Goal: Task Accomplishment & Management: Use online tool/utility

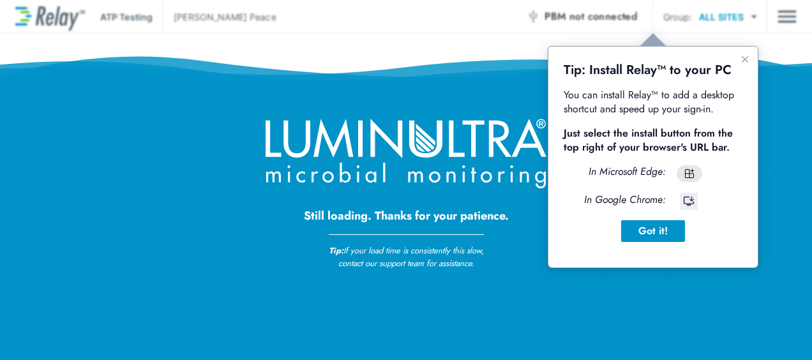
click at [629, 171] on icon "In Microsoft Edge:" at bounding box center [626, 171] width 77 height 15
click at [658, 231] on div "Got it!" at bounding box center [652, 230] width 43 height 15
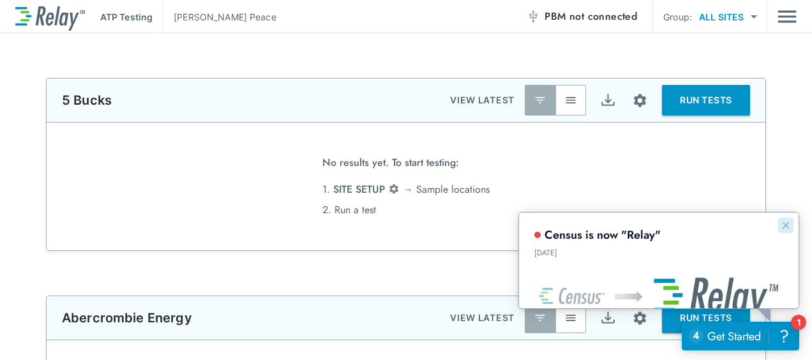
click at [780, 223] on icon "Dismiss announcement" at bounding box center [785, 225] width 10 height 10
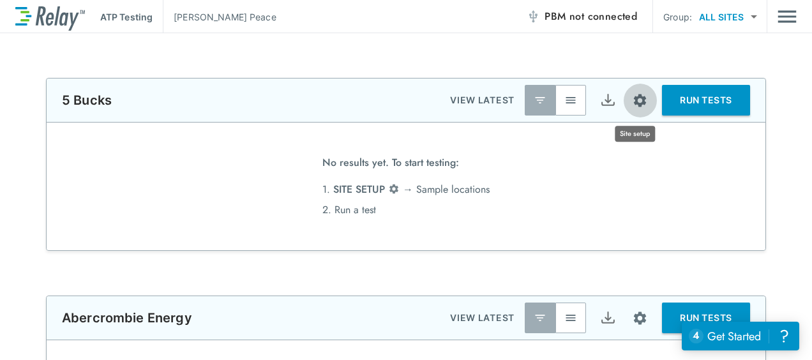
click at [634, 100] on img "Site setup" at bounding box center [640, 101] width 16 height 16
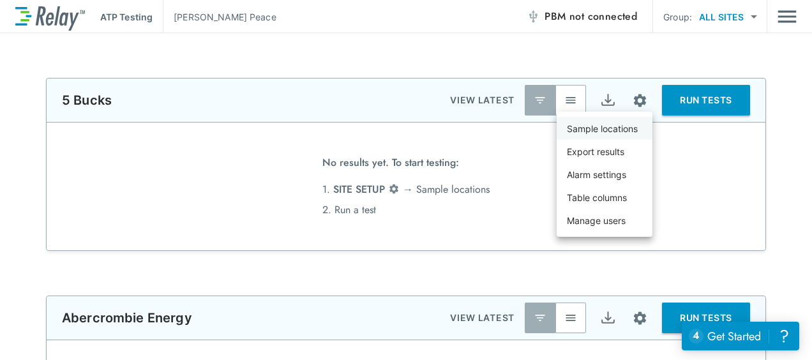
click at [627, 122] on p "Sample locations" at bounding box center [602, 128] width 71 height 13
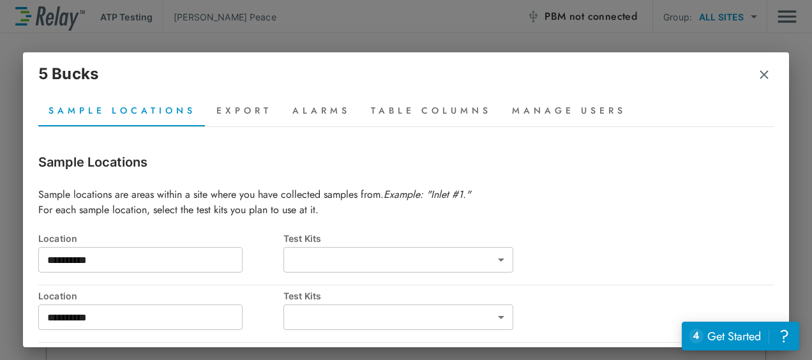
type input "**********"
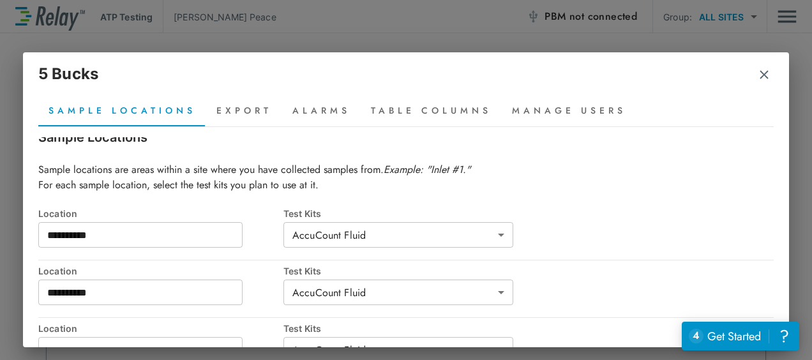
scroll to position [41, 0]
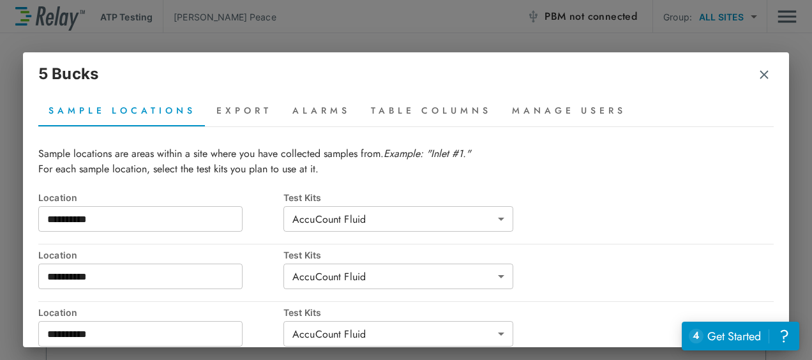
click at [766, 75] on img "button" at bounding box center [764, 74] width 13 height 13
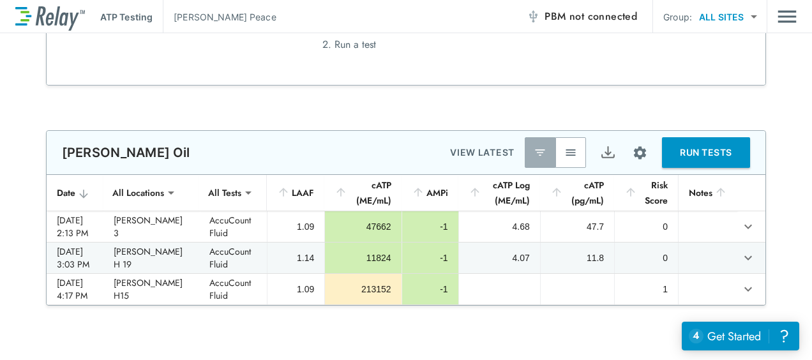
scroll to position [0, 0]
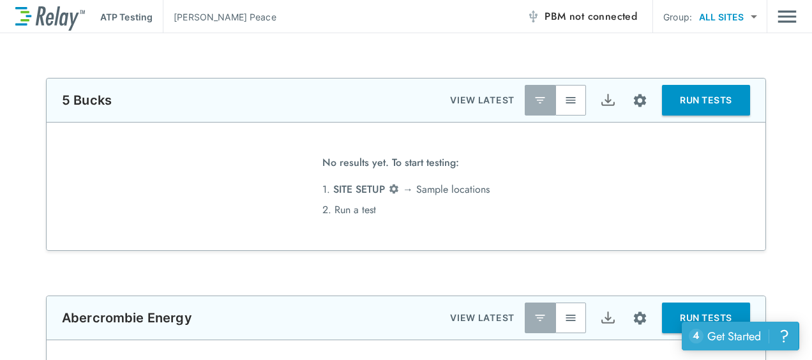
click at [739, 338] on div "Get Started" at bounding box center [734, 336] width 54 height 17
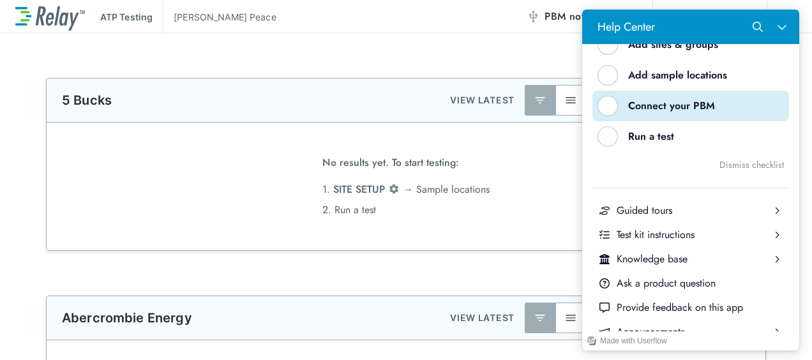
click at [608, 109] on div "Help Center" at bounding box center [607, 106] width 20 height 20
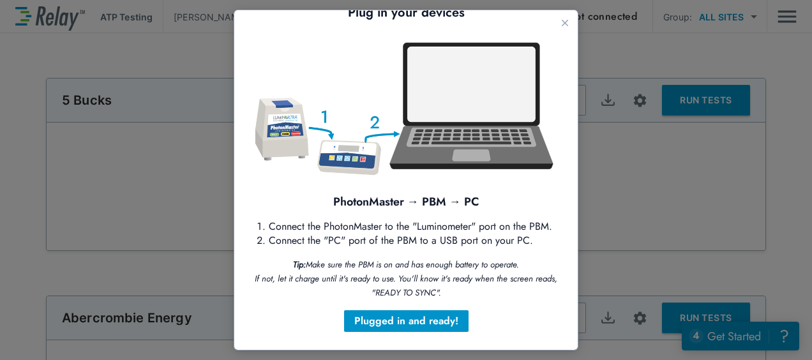
scroll to position [46, 0]
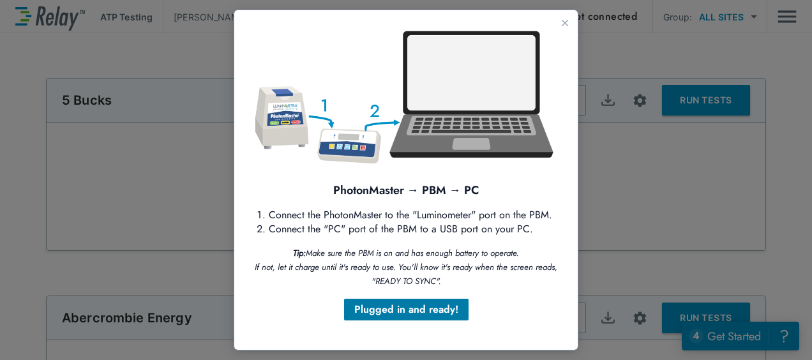
click at [428, 313] on div "Plugged in and ready!" at bounding box center [406, 309] width 104 height 15
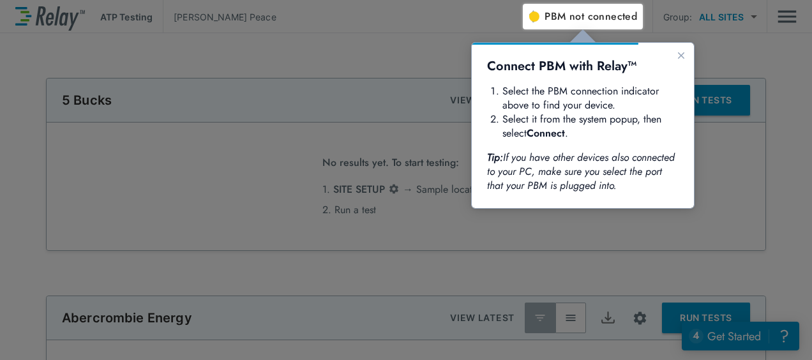
scroll to position [0, 0]
click at [560, 13] on span "PBM not connected" at bounding box center [590, 17] width 93 height 18
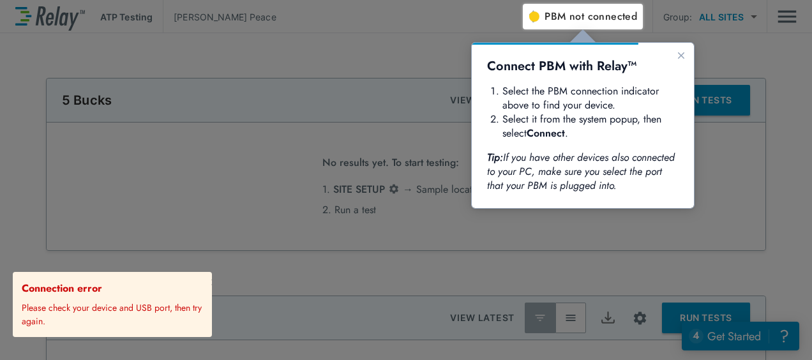
click at [578, 23] on span "not connected" at bounding box center [603, 16] width 68 height 15
click at [190, 303] on p "Please check your device and USB port, then try again." at bounding box center [114, 312] width 185 height 32
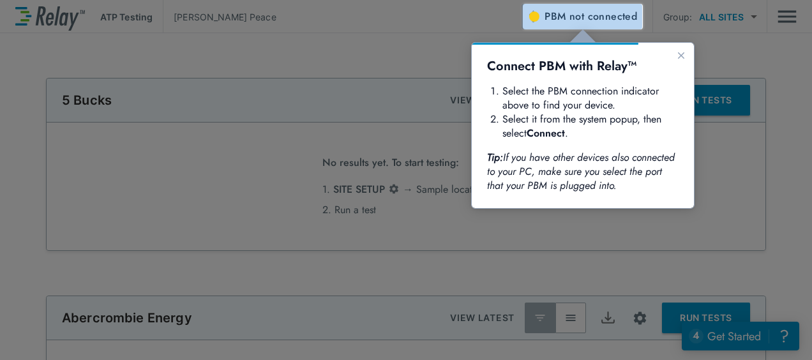
click at [581, 15] on span "not connected" at bounding box center [603, 16] width 68 height 15
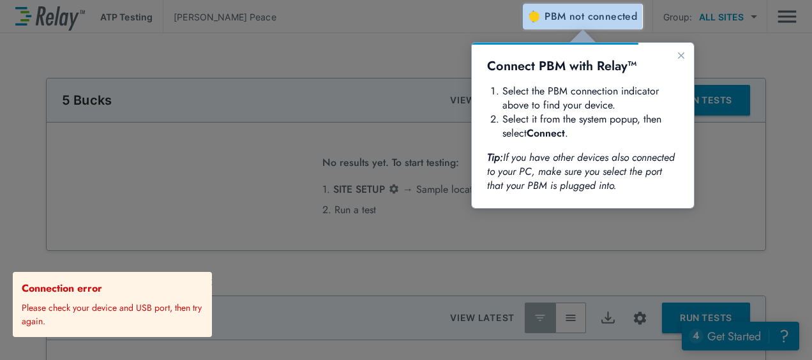
click at [564, 11] on span "PBM not connected" at bounding box center [590, 17] width 93 height 18
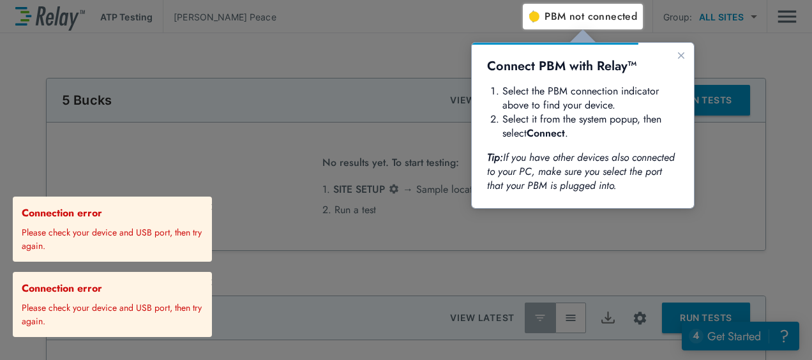
click at [278, 259] on div at bounding box center [261, 182] width 523 height 356
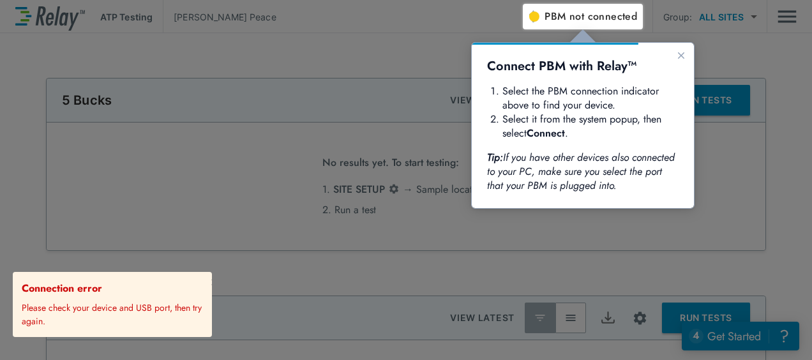
click at [294, 280] on div at bounding box center [261, 182] width 523 height 356
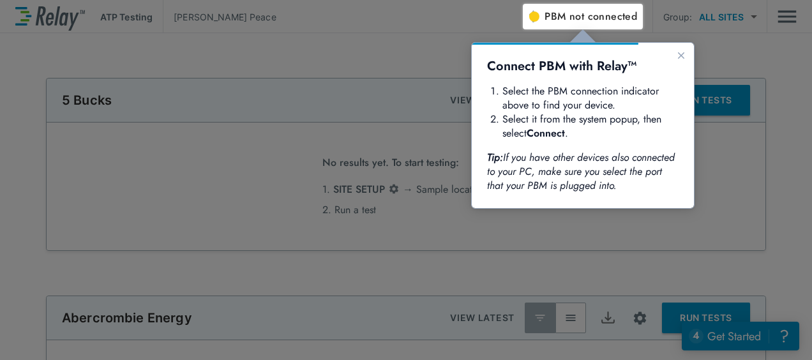
click at [680, 52] on icon "Close guide" at bounding box center [681, 55] width 10 height 10
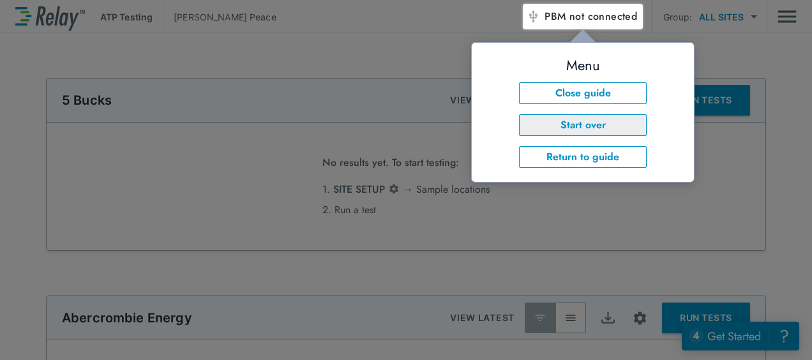
click at [603, 123] on button "Start over" at bounding box center [583, 125] width 128 height 22
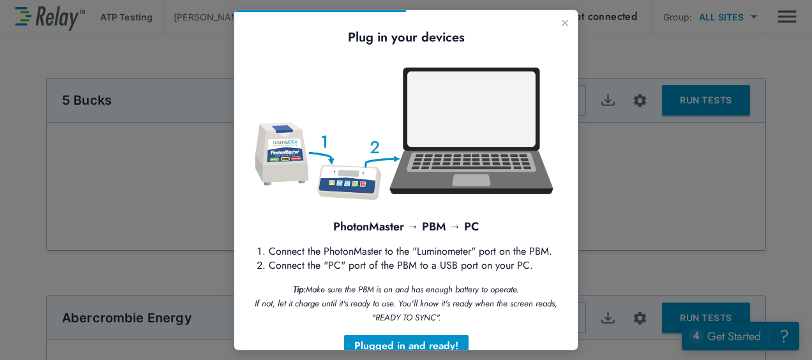
scroll to position [46, 0]
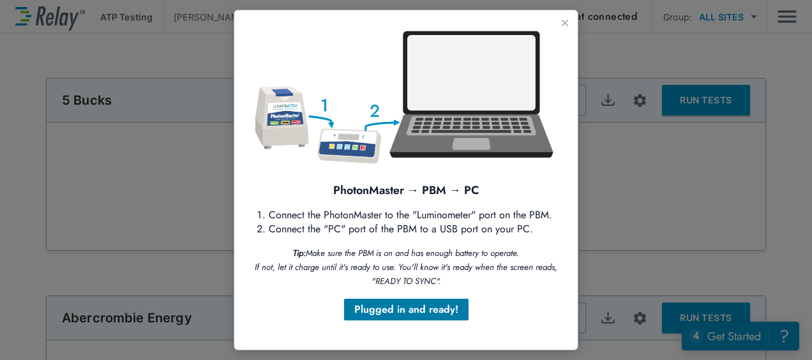
click at [444, 304] on div "Plugged in and ready!" at bounding box center [406, 309] width 104 height 15
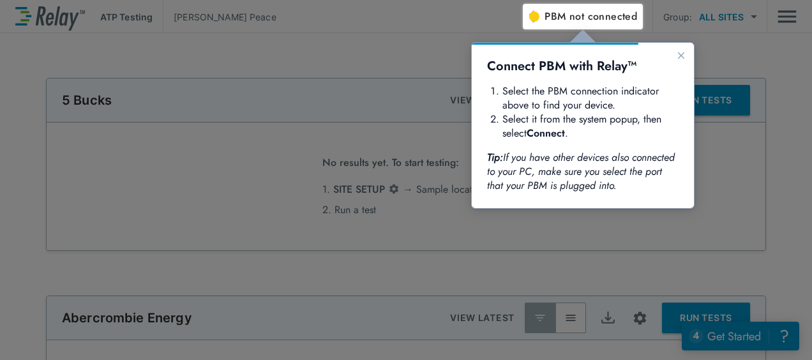
scroll to position [0, 0]
click at [621, 81] on div "Connect PBM with Relay™ Select the PBM connection indicator above to find your …" at bounding box center [582, 125] width 191 height 135
click at [585, 13] on span "not connected" at bounding box center [603, 16] width 68 height 15
click at [686, 56] on icon "Close guide" at bounding box center [681, 55] width 10 height 10
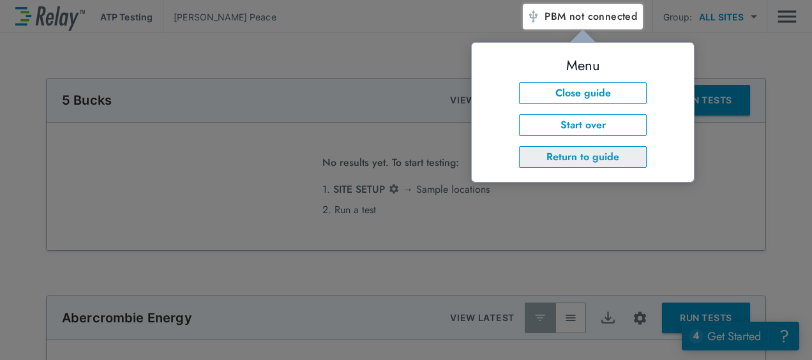
click at [599, 156] on button "Return to guide" at bounding box center [583, 157] width 128 height 22
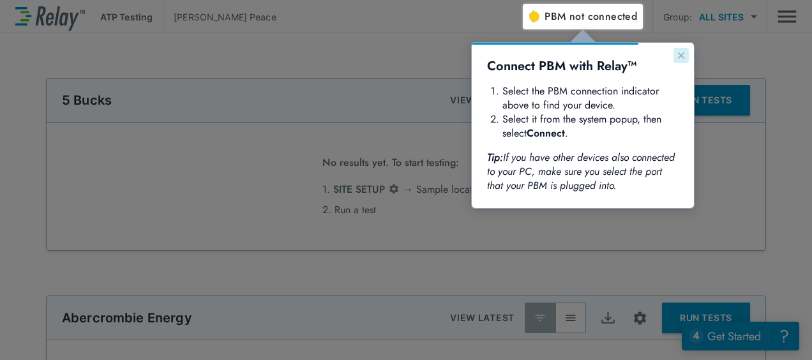
click at [676, 58] on button "Close guide" at bounding box center [680, 55] width 15 height 15
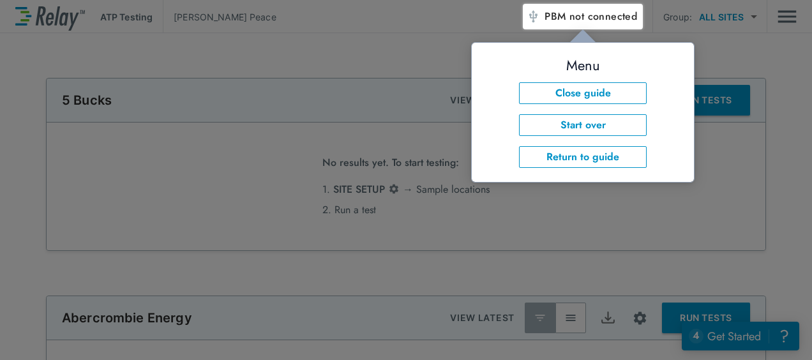
click at [740, 188] on div at bounding box center [667, 194] width 289 height 331
click at [740, 37] on div at bounding box center [667, 194] width 289 height 331
click at [620, 6] on button "PBM not connected" at bounding box center [581, 17] width 121 height 26
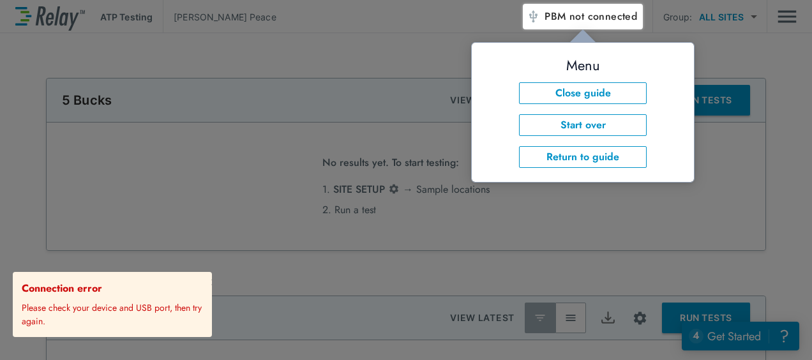
click at [301, 274] on div at bounding box center [261, 182] width 523 height 356
click at [576, 154] on button "Return to guide" at bounding box center [583, 157] width 128 height 22
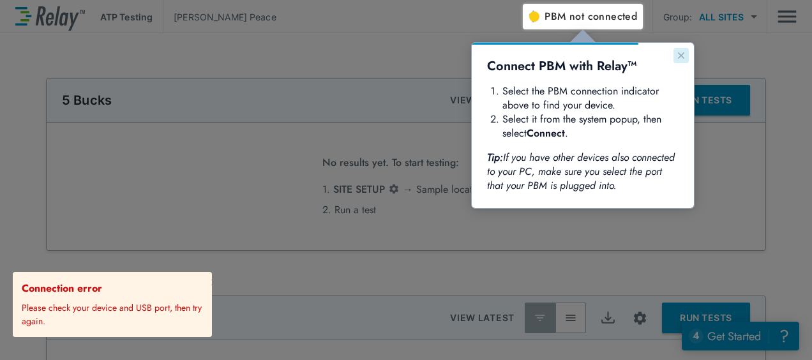
click at [681, 56] on icon "Close guide" at bounding box center [681, 55] width 6 height 6
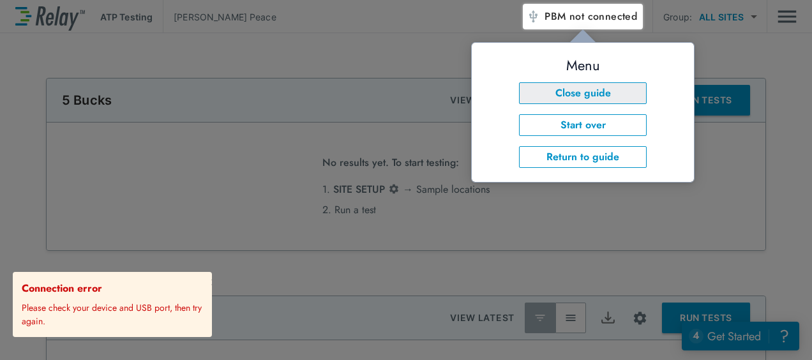
click at [606, 91] on button "Close guide" at bounding box center [583, 93] width 128 height 22
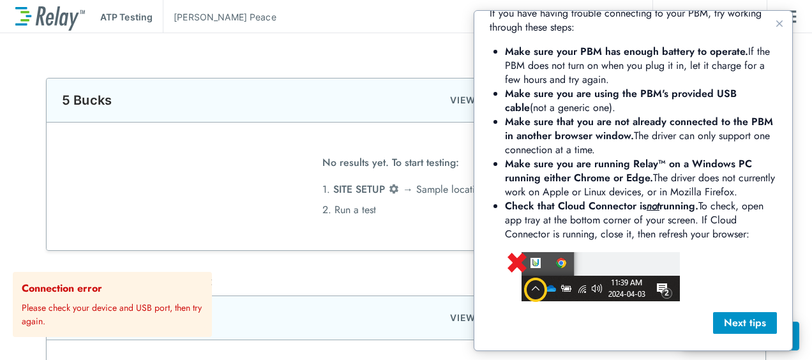
scroll to position [69, 0]
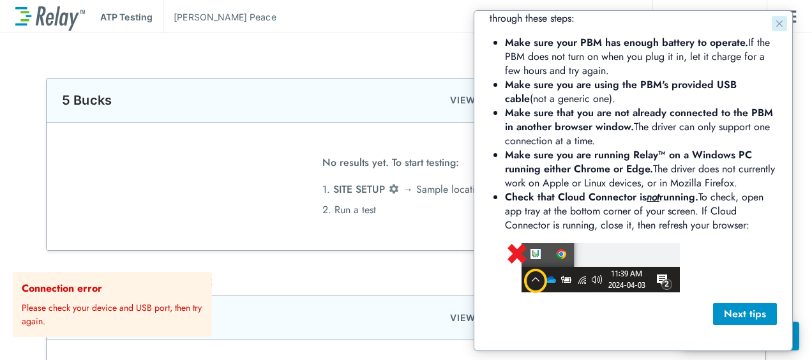
click at [774, 22] on icon "Close guide" at bounding box center [779, 24] width 10 height 10
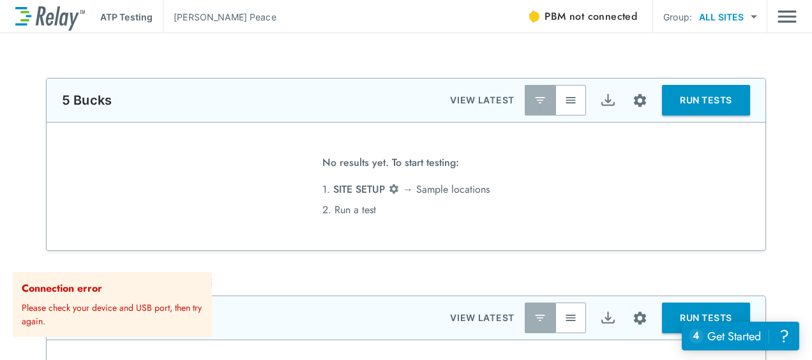
drag, startPoint x: 382, startPoint y: 293, endPoint x: 333, endPoint y: 272, distance: 53.5
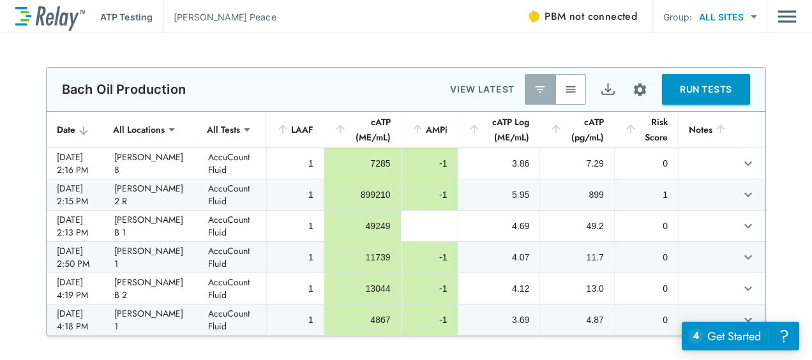
type input "**********"
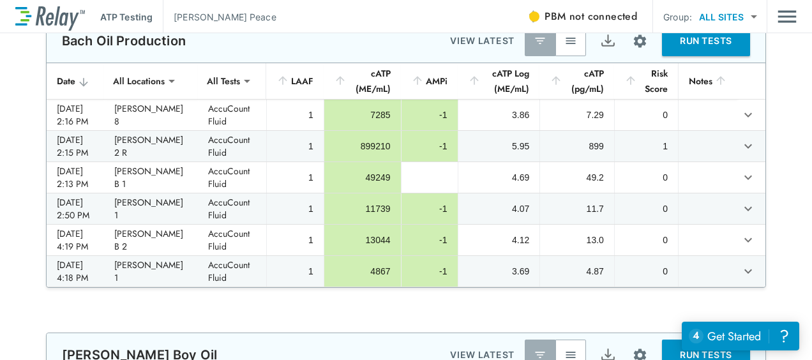
click at [729, 42] on button "RUN TESTS" at bounding box center [706, 41] width 88 height 31
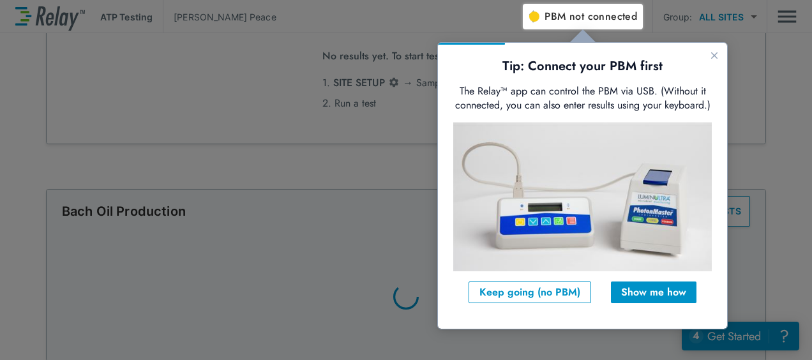
scroll to position [0, 0]
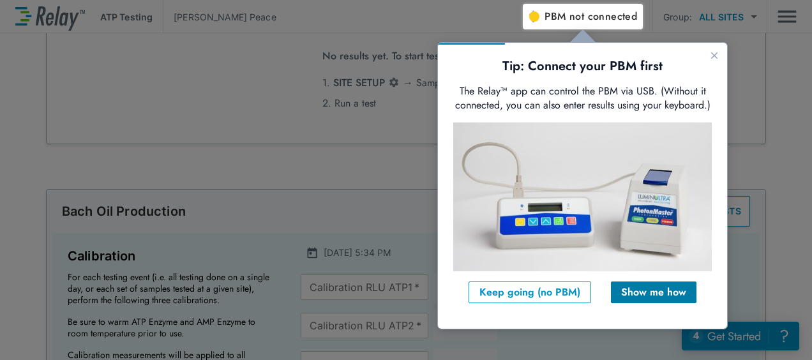
click at [661, 292] on div "Show me how" at bounding box center [653, 292] width 65 height 15
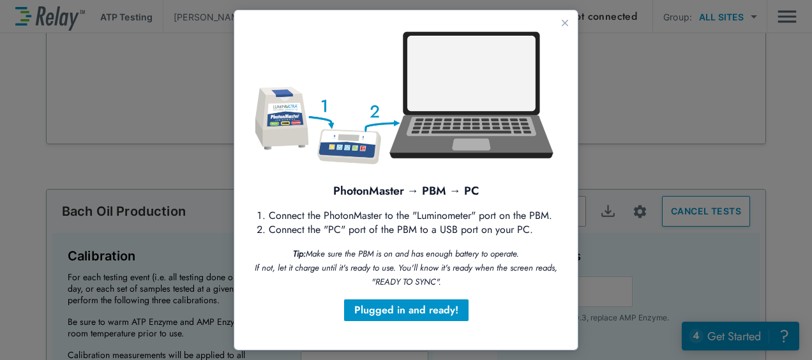
scroll to position [46, 0]
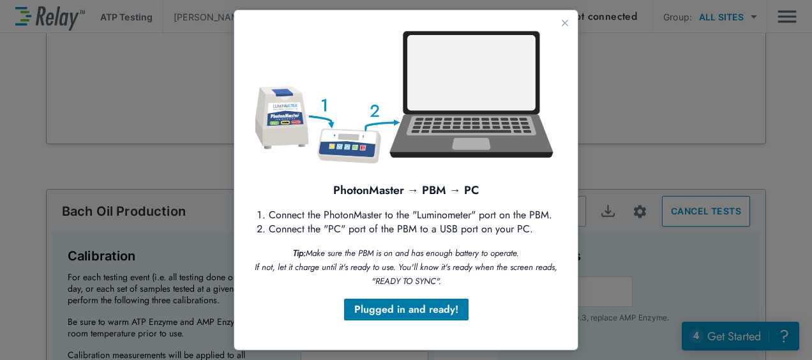
click at [413, 307] on div "Plugged in and ready!" at bounding box center [406, 309] width 104 height 15
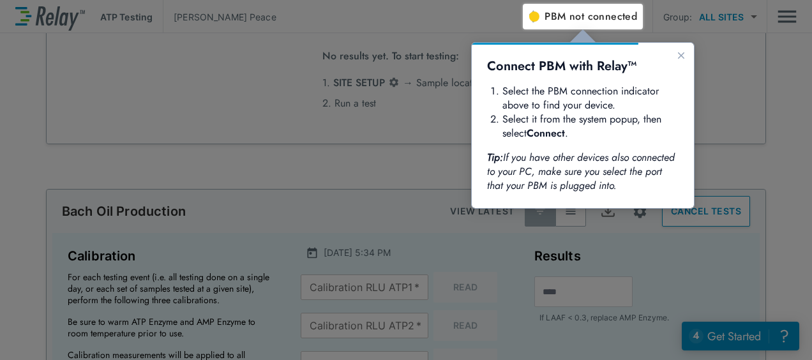
scroll to position [0, 0]
click at [676, 58] on button "Close guide" at bounding box center [680, 55] width 15 height 15
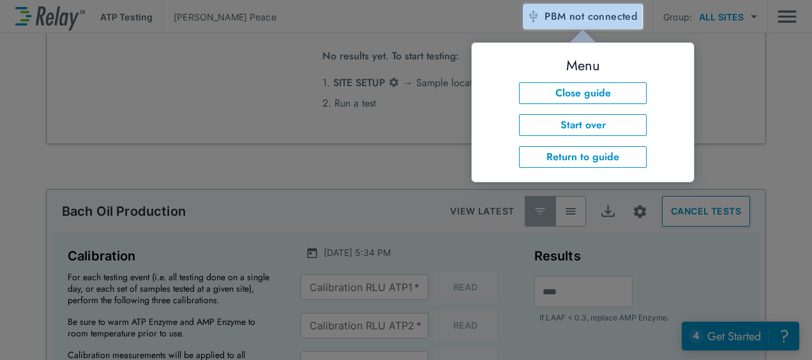
click at [601, 17] on span "not connected" at bounding box center [603, 16] width 68 height 15
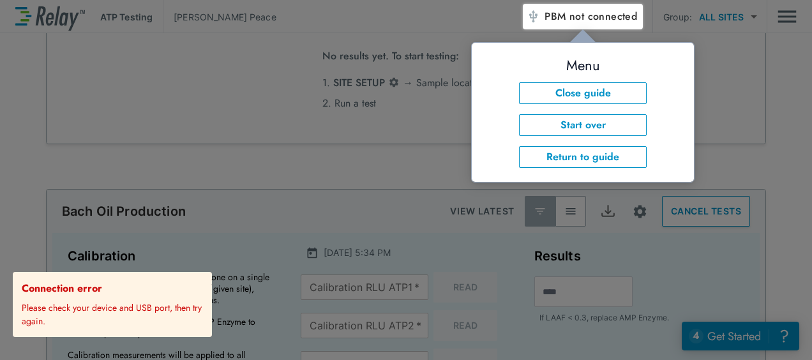
click at [265, 102] on div at bounding box center [261, 182] width 523 height 356
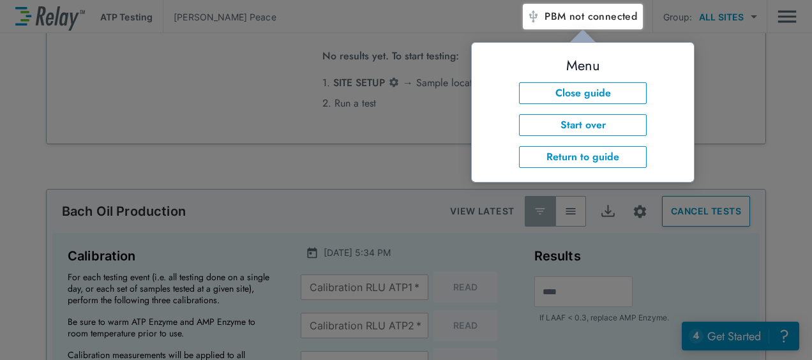
click at [763, 79] on div at bounding box center [667, 194] width 289 height 331
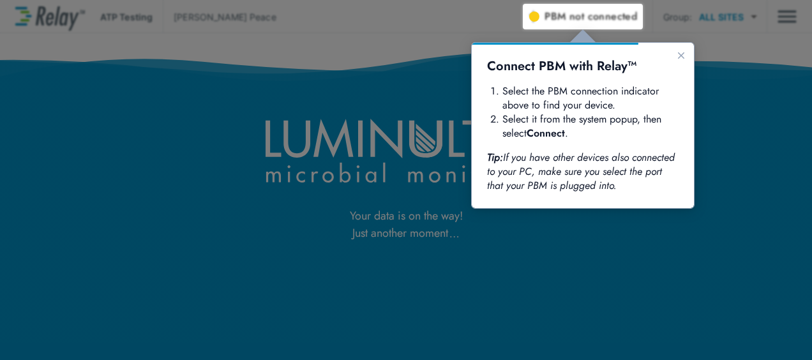
click at [584, 17] on div "Your data is on the way! Just another moment" at bounding box center [406, 121] width 812 height 242
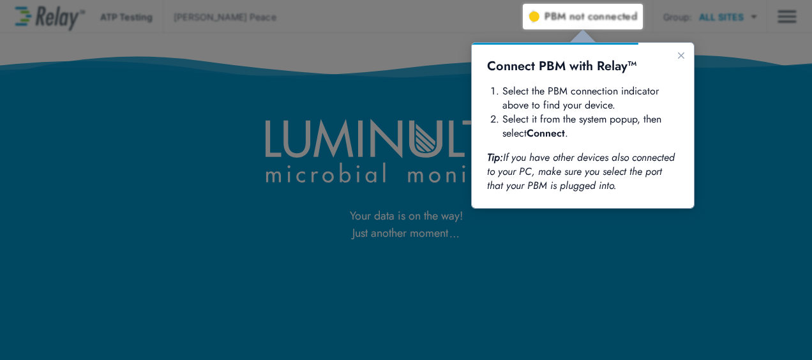
click at [584, 17] on div "Your data is on the way! Just another moment" at bounding box center [406, 121] width 812 height 242
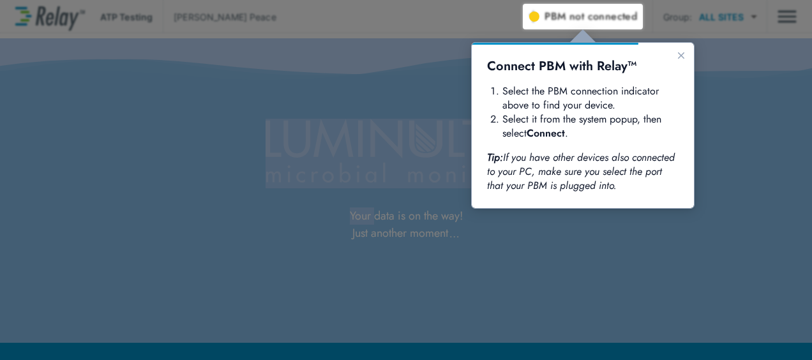
click at [584, 17] on div "Your data is on the way! Just another moment" at bounding box center [406, 121] width 812 height 242
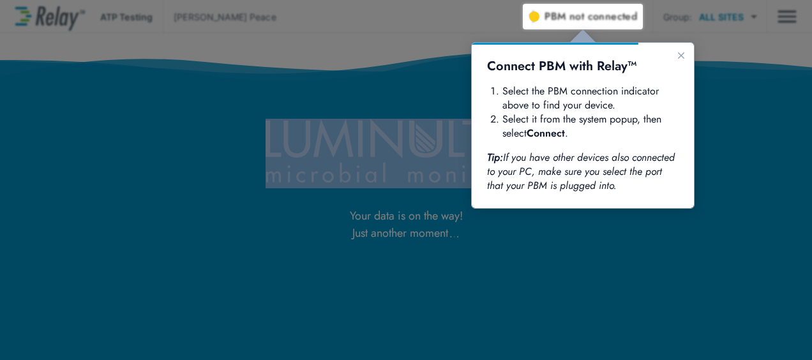
click at [753, 152] on div at bounding box center [667, 194] width 289 height 331
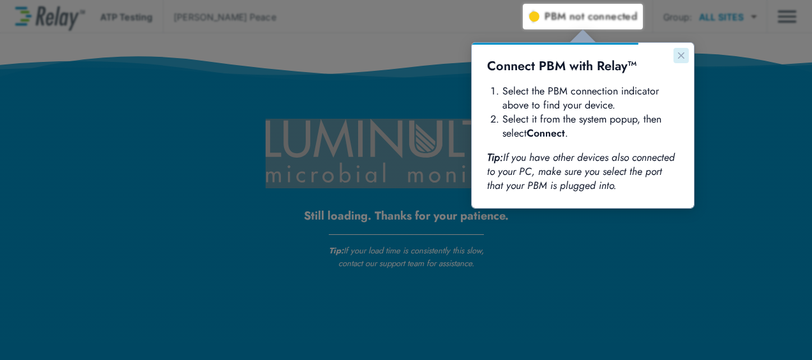
click at [678, 59] on icon "Close guide" at bounding box center [681, 55] width 10 height 10
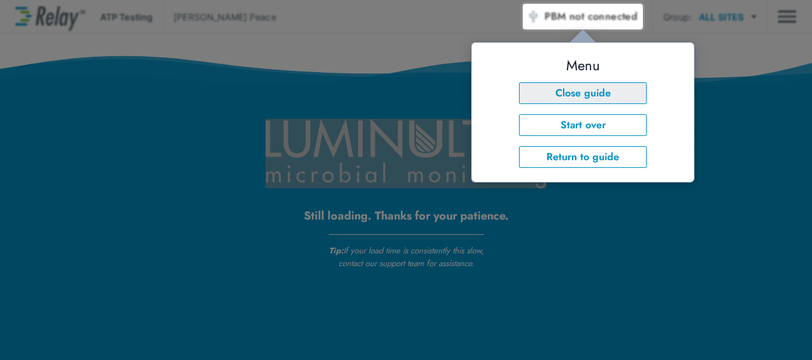
click at [613, 90] on button "Close guide" at bounding box center [583, 93] width 128 height 22
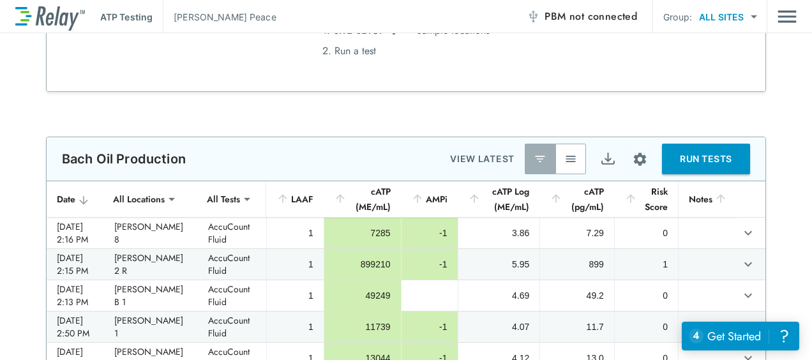
scroll to position [894, 0]
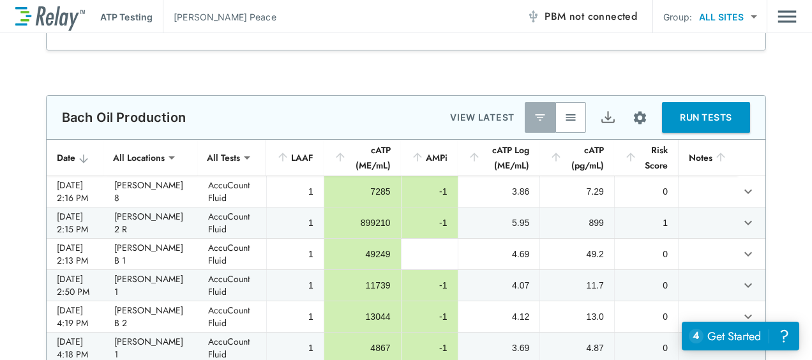
type input "**********"
click at [634, 112] on img "Site setup" at bounding box center [640, 118] width 16 height 16
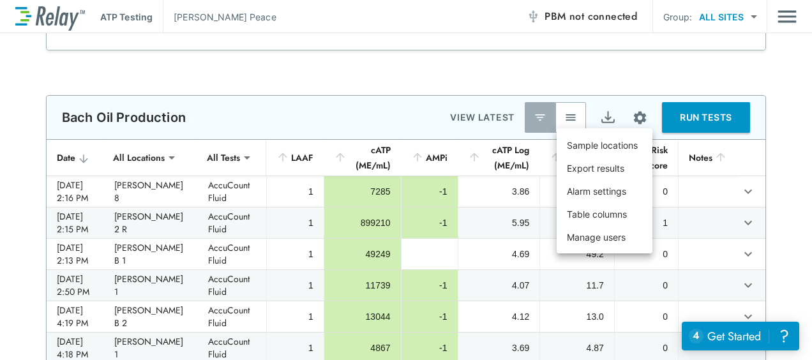
click at [776, 207] on div at bounding box center [406, 180] width 812 height 360
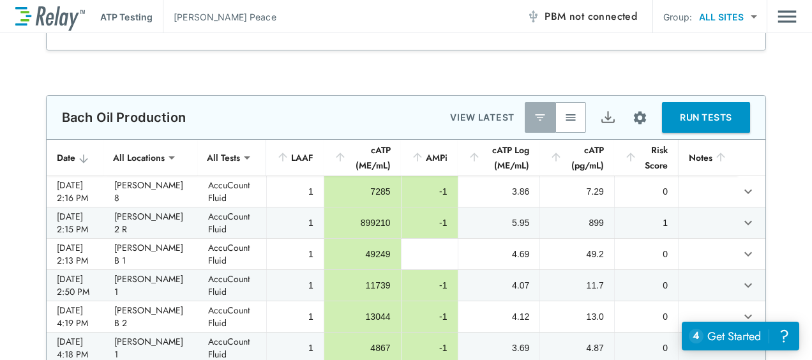
click at [776, 207] on div "**********" at bounding box center [406, 229] width 812 height 269
click at [700, 111] on button "RUN TESTS" at bounding box center [706, 117] width 88 height 31
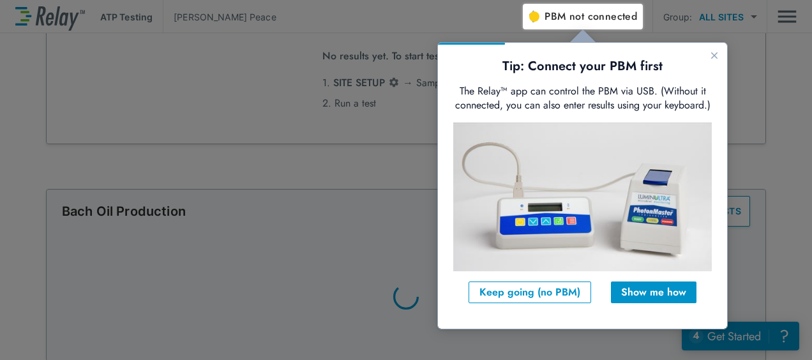
scroll to position [0, 0]
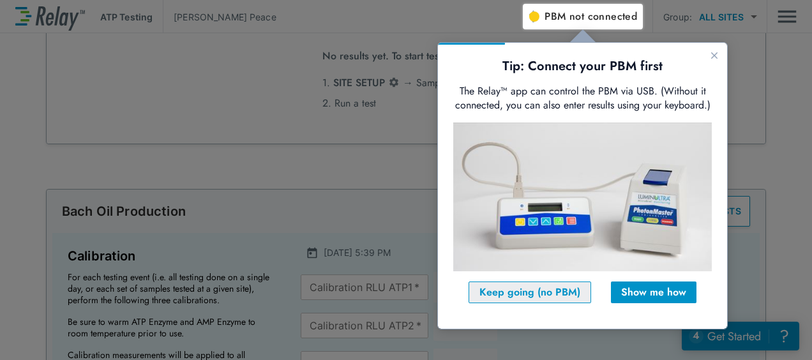
click at [535, 287] on div "Keep going (no PBM)" at bounding box center [529, 292] width 101 height 15
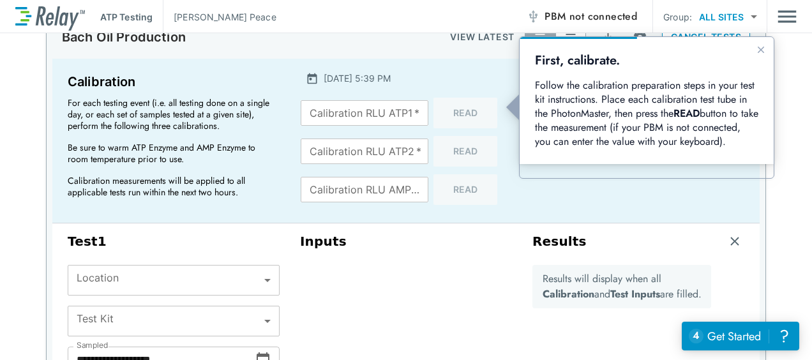
scroll to position [978, 0]
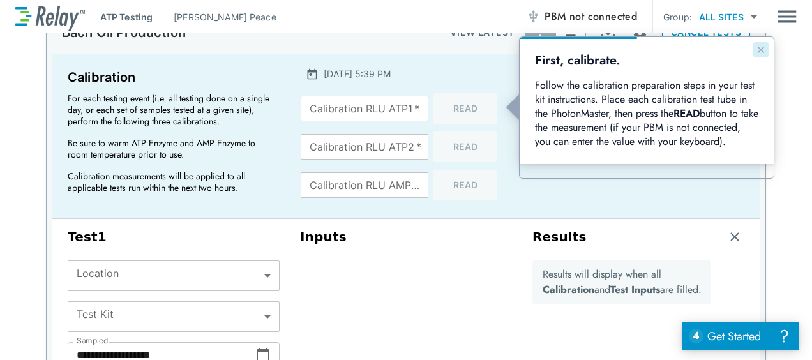
click at [759, 50] on icon "Close guide" at bounding box center [761, 50] width 10 height 10
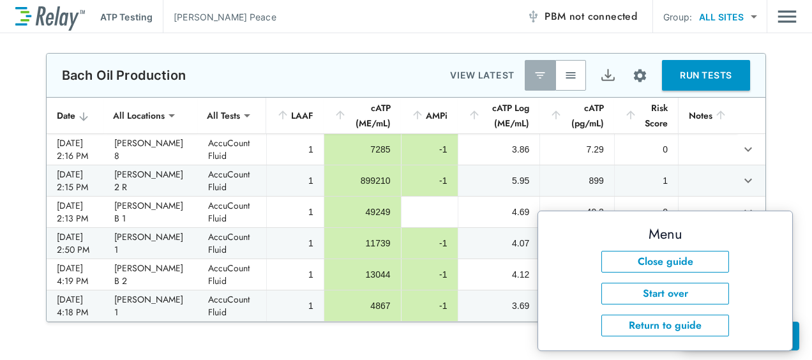
scroll to position [869, 0]
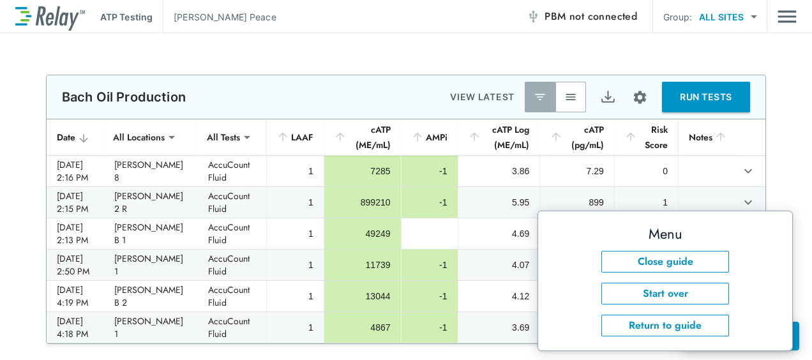
type input "**********"
click at [674, 253] on button "Close guide" at bounding box center [665, 262] width 128 height 22
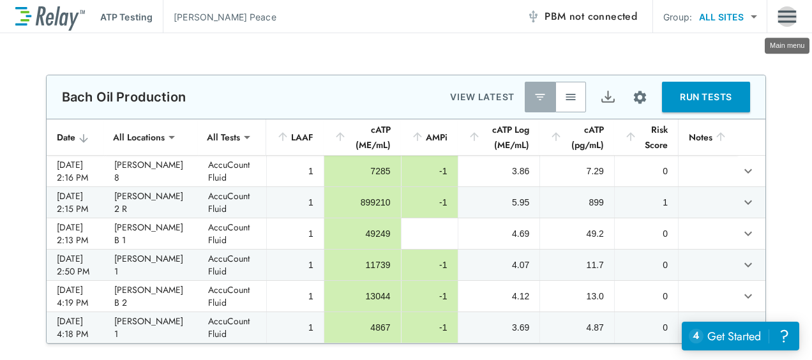
click at [786, 20] on img "Main menu" at bounding box center [786, 16] width 19 height 24
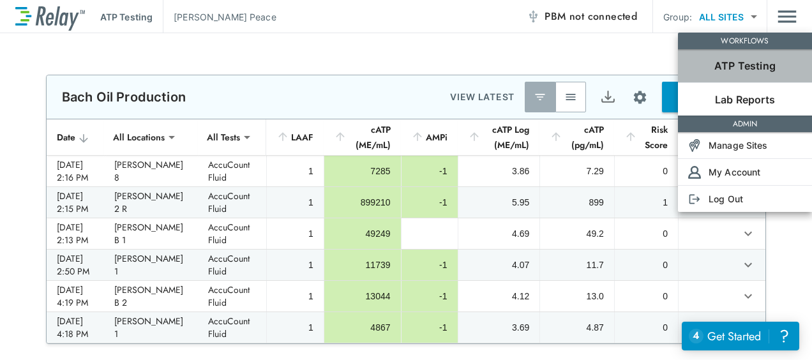
click at [767, 59] on p "ATP Testing" at bounding box center [744, 65] width 61 height 15
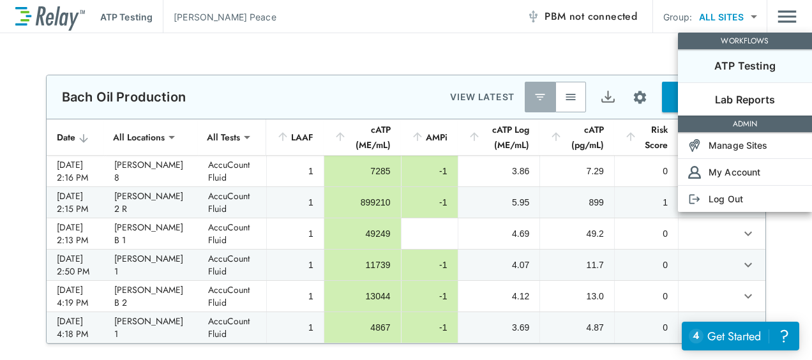
click at [737, 61] on p "ATP Testing" at bounding box center [744, 65] width 61 height 15
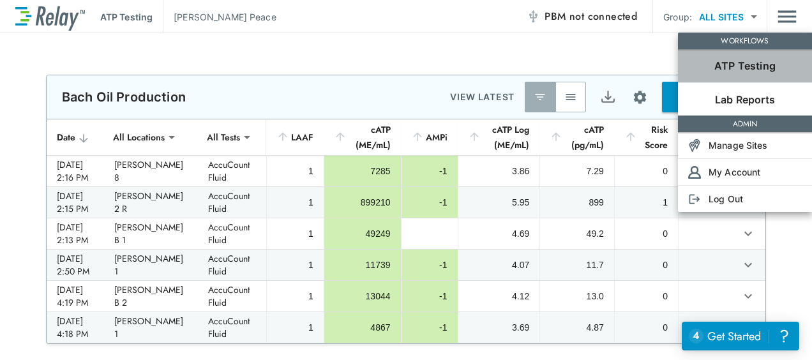
click at [737, 61] on p "ATP Testing" at bounding box center [744, 65] width 61 height 15
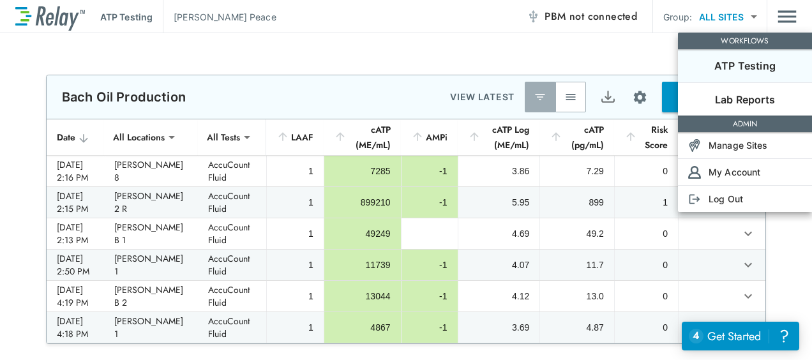
click at [737, 61] on p "ATP Testing" at bounding box center [744, 65] width 61 height 15
click at [770, 240] on div at bounding box center [406, 180] width 812 height 360
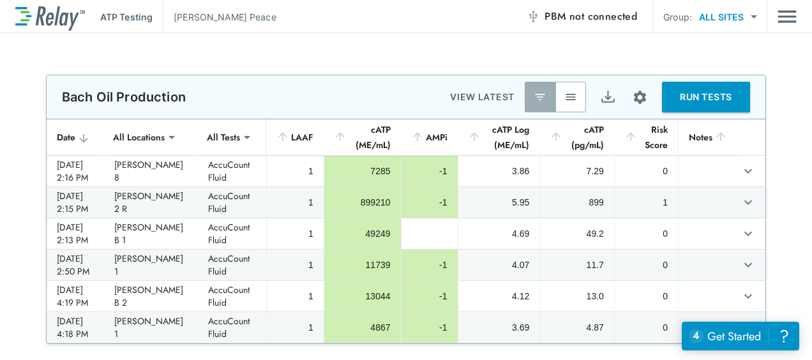
click at [605, 93] on img "Export" at bounding box center [608, 97] width 16 height 16
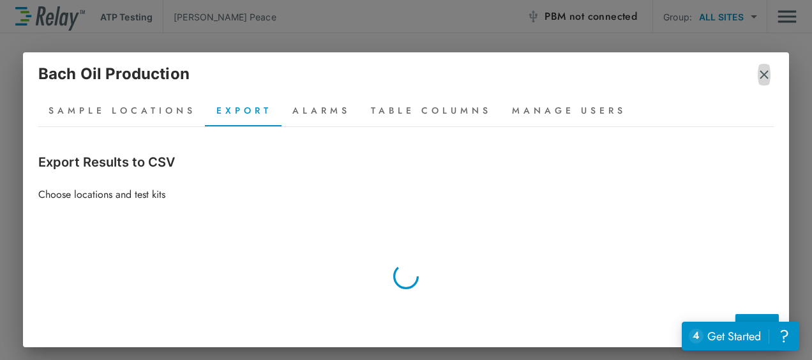
click at [760, 79] on img "button" at bounding box center [764, 74] width 13 height 13
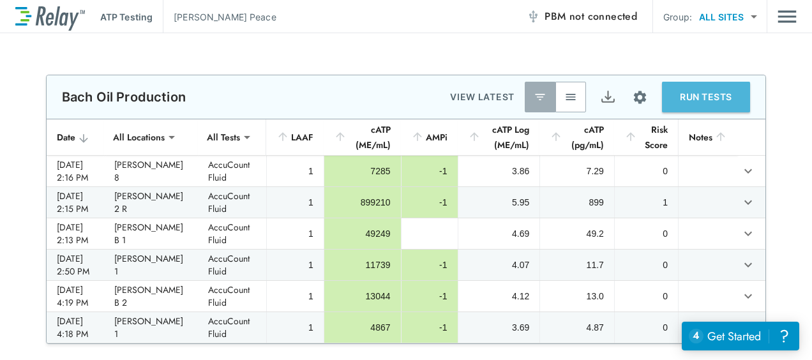
click at [687, 102] on button "RUN TESTS" at bounding box center [706, 97] width 88 height 31
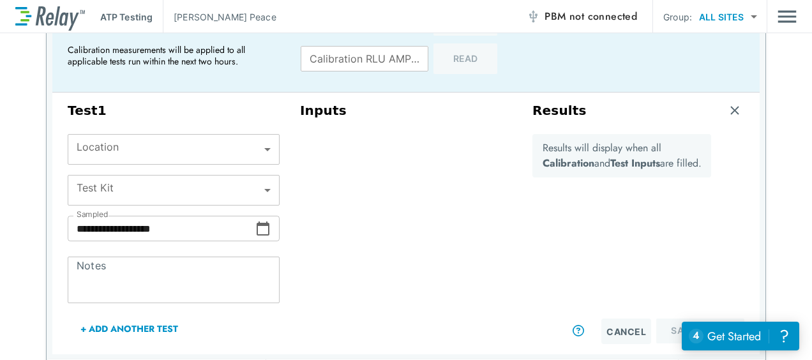
scroll to position [1070, 0]
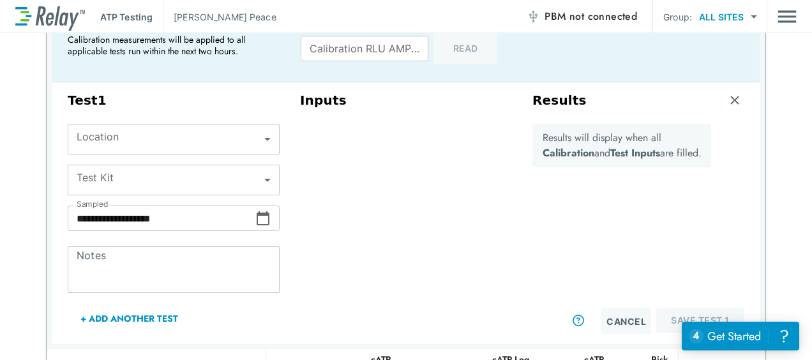
click at [264, 138] on body "**********" at bounding box center [406, 180] width 812 height 360
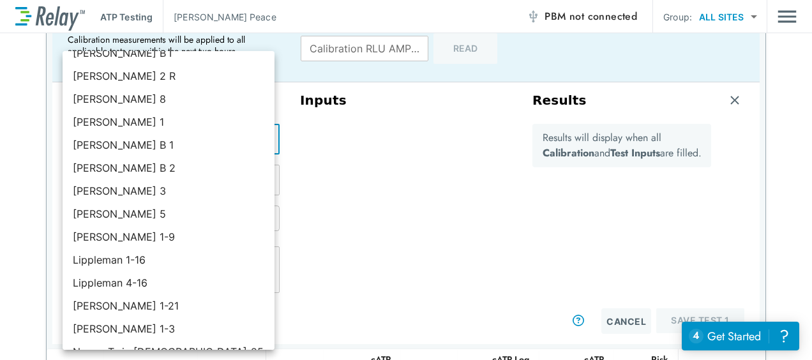
scroll to position [13, 0]
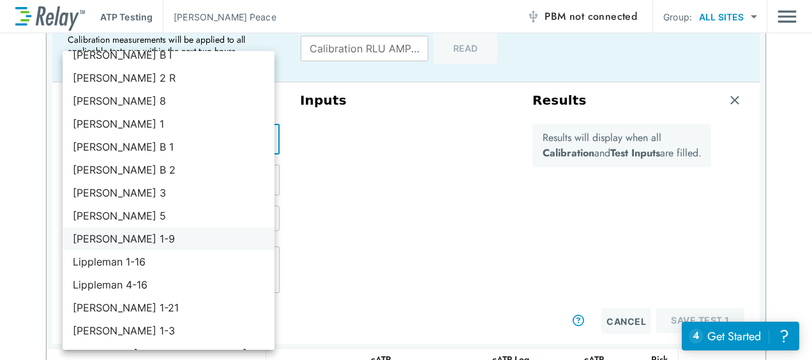
click at [100, 237] on li "Shirley 1-9" at bounding box center [169, 238] width 212 height 23
type input "**********"
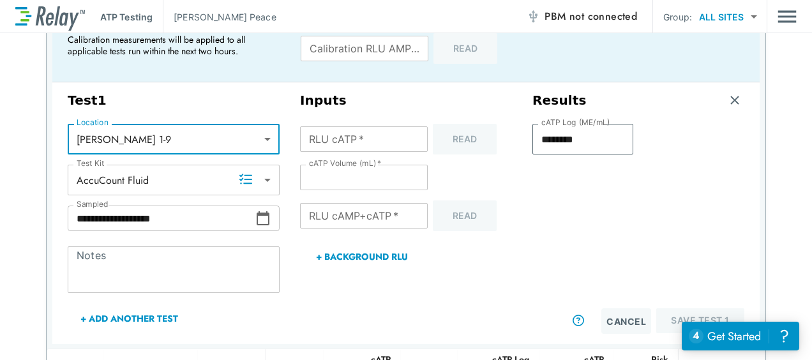
type input "*"
click at [408, 214] on input "*" at bounding box center [364, 216] width 128 height 26
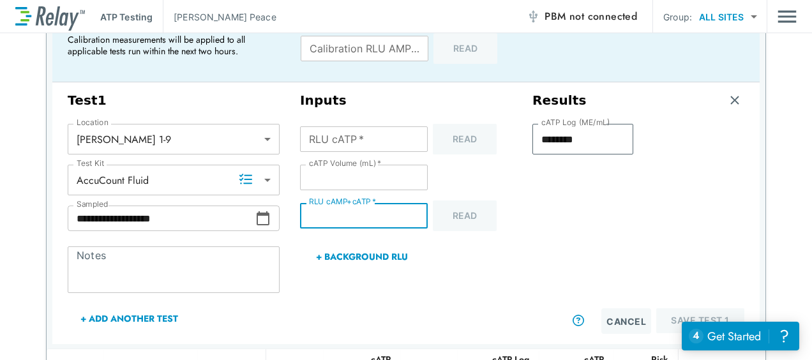
type input "*"
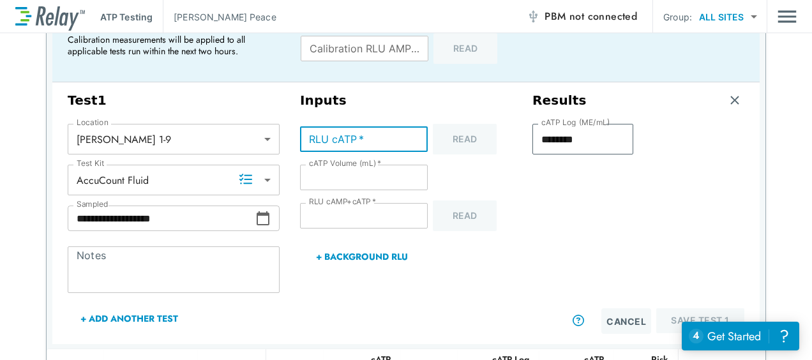
click at [366, 139] on input "RLU cATP   *" at bounding box center [364, 139] width 128 height 26
click at [366, 139] on input "*****" at bounding box center [364, 139] width 128 height 26
type input "*****"
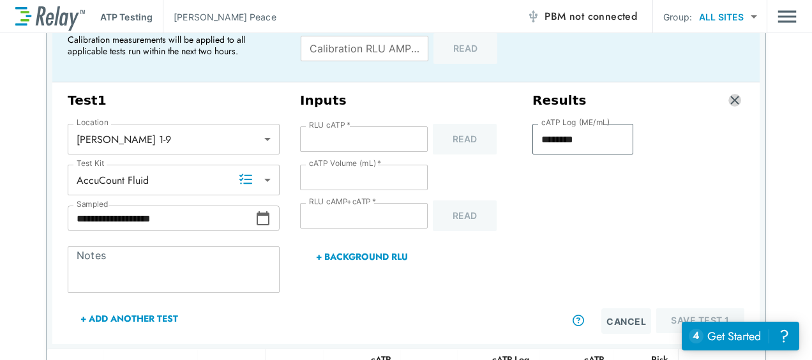
click at [731, 101] on img "button" at bounding box center [734, 100] width 13 height 13
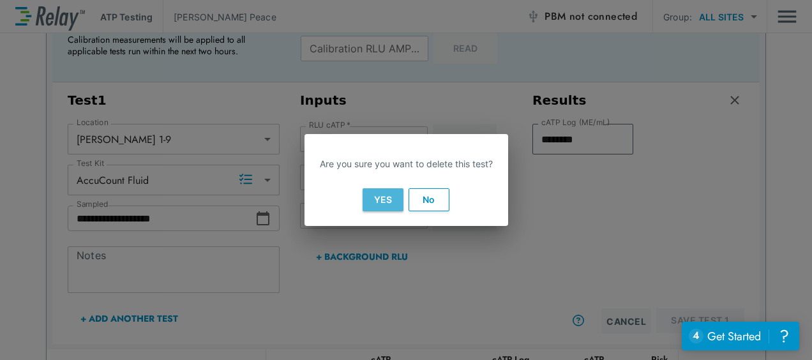
click at [391, 198] on button "Yes" at bounding box center [383, 199] width 41 height 23
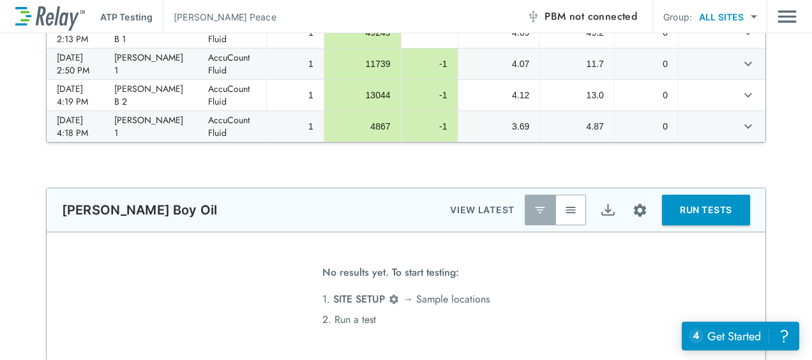
type input "**********"
